Goal: Task Accomplishment & Management: Use online tool/utility

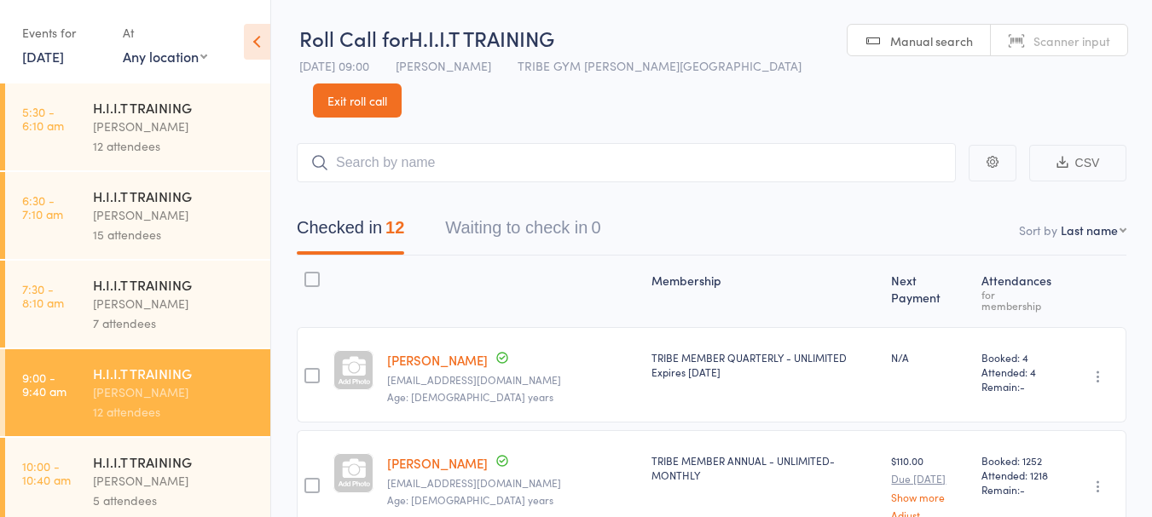
click at [402, 84] on link "Exit roll call" at bounding box center [357, 101] width 89 height 34
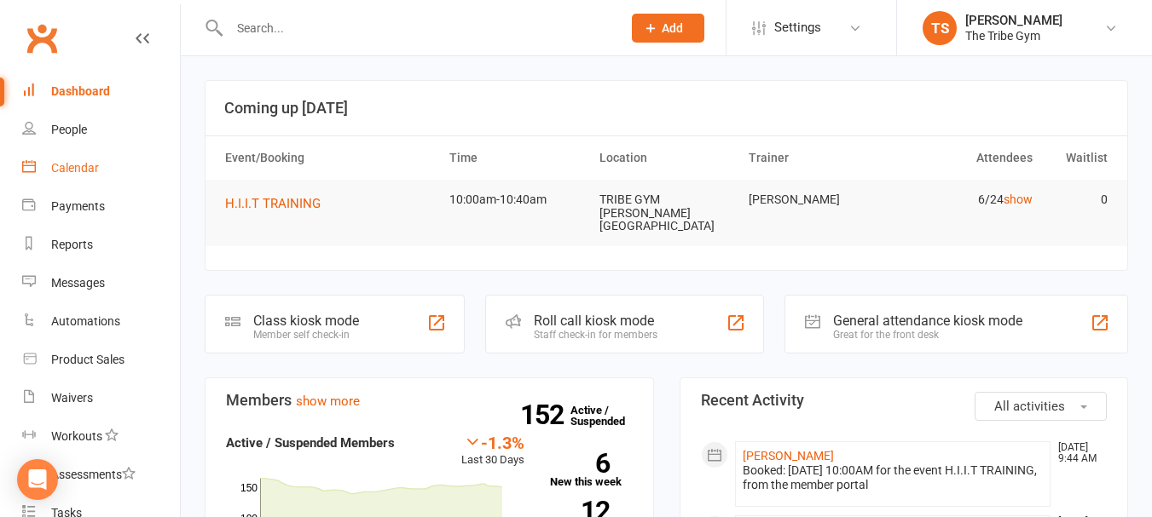
click at [55, 170] on div "Calendar" at bounding box center [75, 168] width 48 height 14
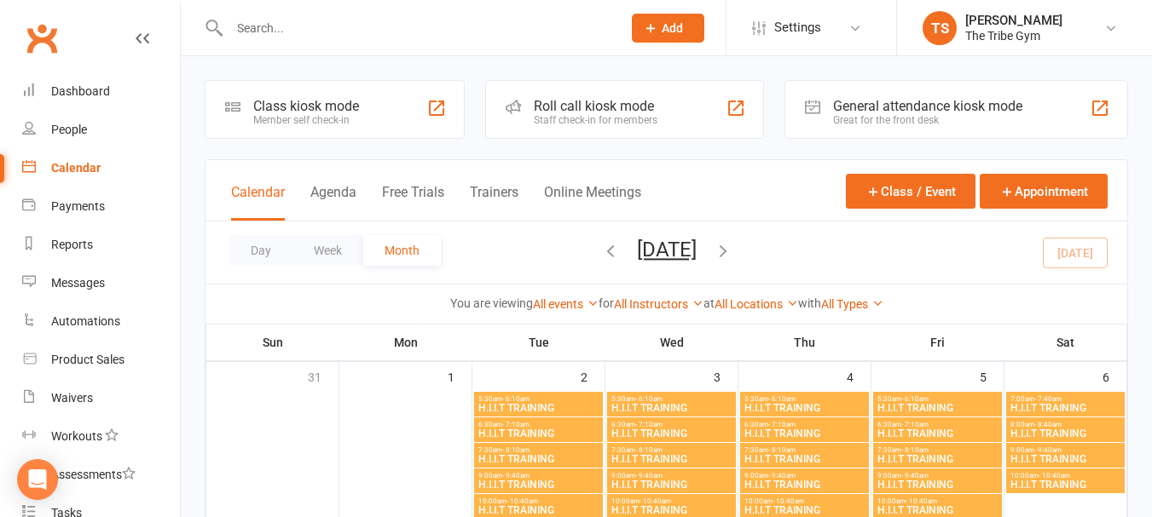
scroll to position [256, 0]
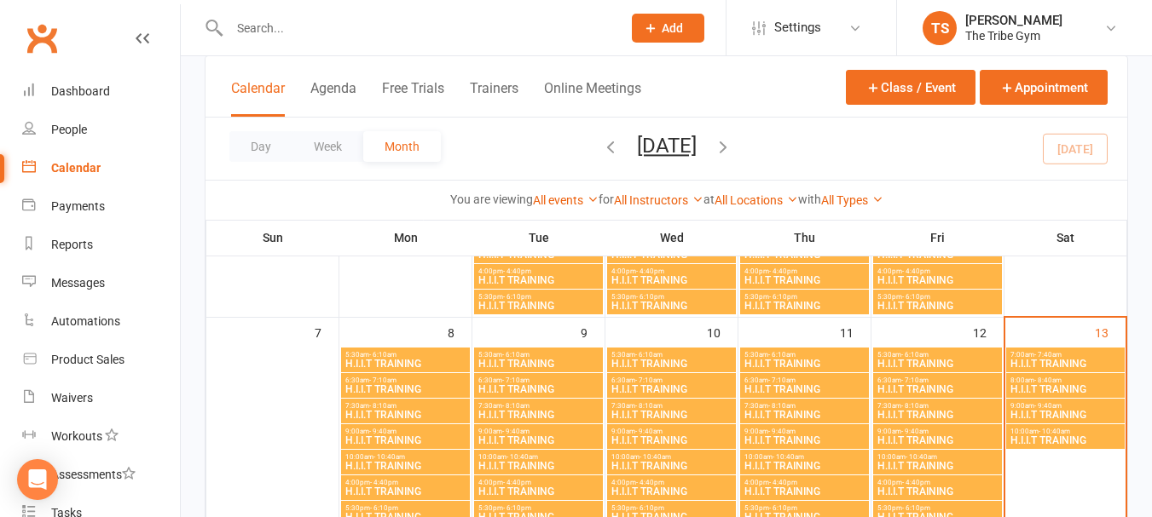
click at [1038, 442] on span "H.I.I.T TRAINING" at bounding box center [1065, 441] width 112 height 10
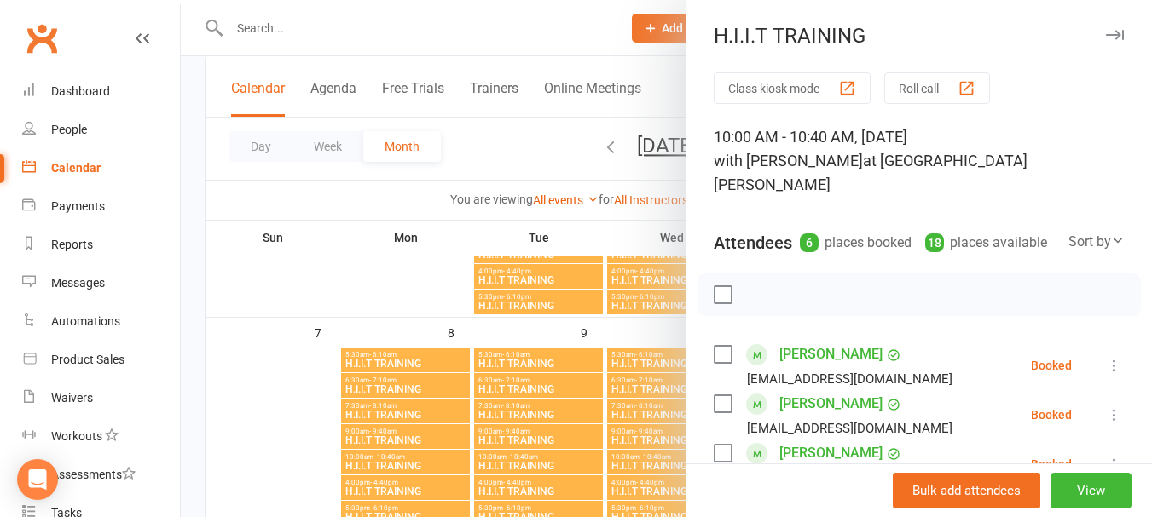
click at [908, 90] on button "Roll call" at bounding box center [937, 88] width 106 height 32
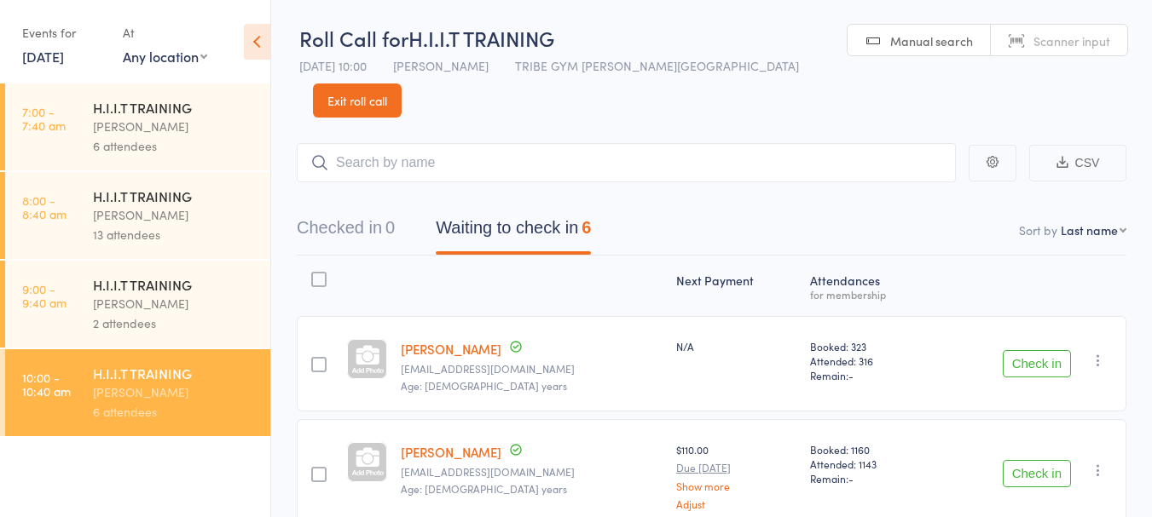
scroll to position [426, 0]
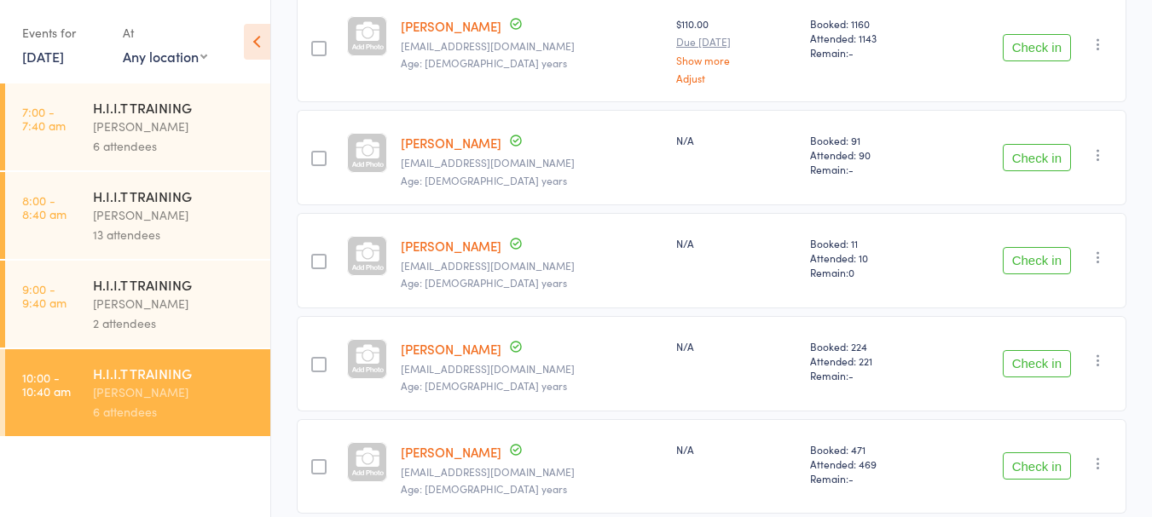
click at [1035, 247] on button "Check in" at bounding box center [1037, 260] width 68 height 27
